Goal: Task Accomplishment & Management: Use online tool/utility

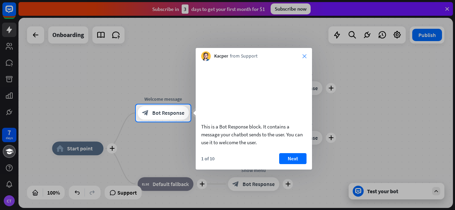
click at [303, 57] on icon "close" at bounding box center [304, 56] width 4 height 4
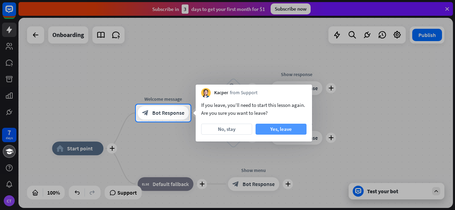
click at [282, 127] on button "Yes, leave" at bounding box center [280, 128] width 51 height 11
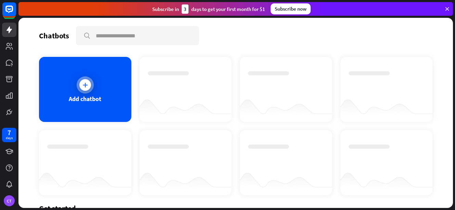
click at [82, 86] on icon at bounding box center [85, 84] width 7 height 7
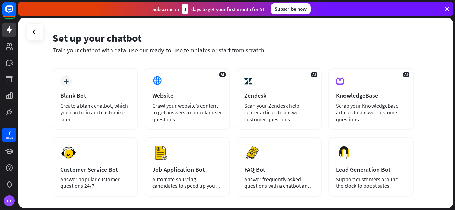
scroll to position [34, 0]
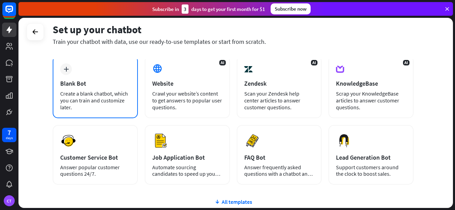
click at [91, 94] on div "Create a blank chatbot, which you can train and customize later." at bounding box center [95, 100] width 70 height 21
